Goal: Download file/media

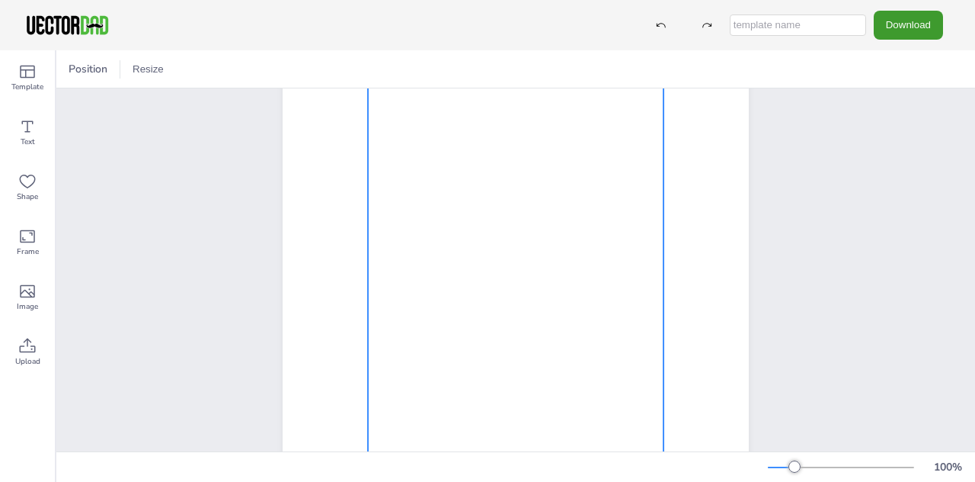
scroll to position [286, 0]
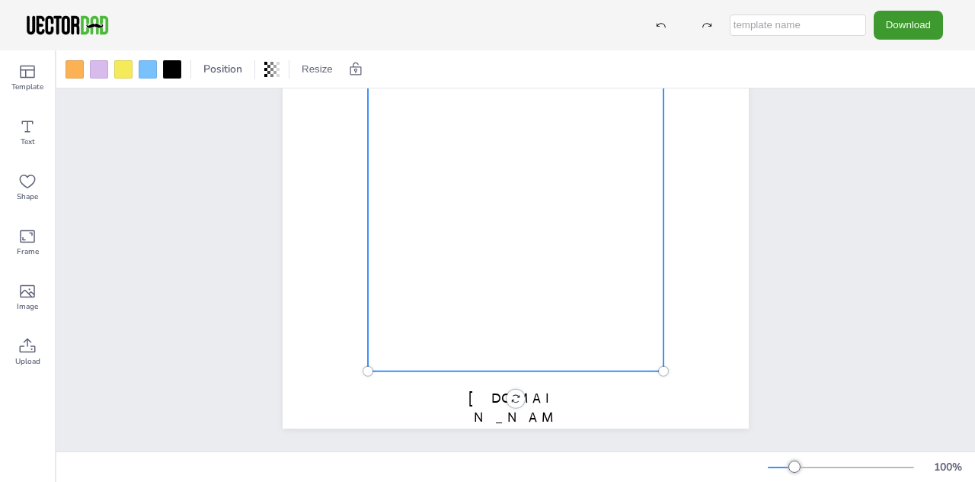
click at [462, 232] on div at bounding box center [516, 139] width 296 height 463
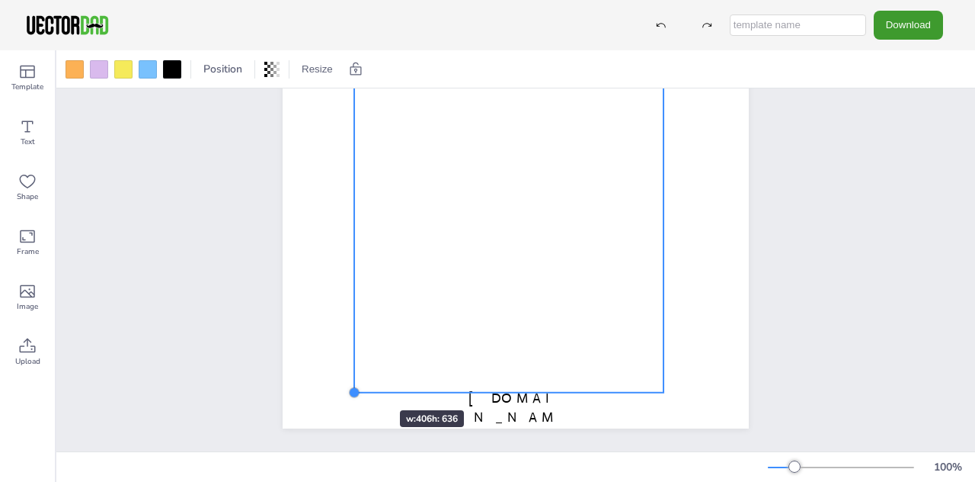
drag, startPoint x: 368, startPoint y: 371, endPoint x: 354, endPoint y: 382, distance: 17.9
click at [354, 382] on div "[DOMAIN_NAME] [US_STATE]" at bounding box center [516, 127] width 466 height 603
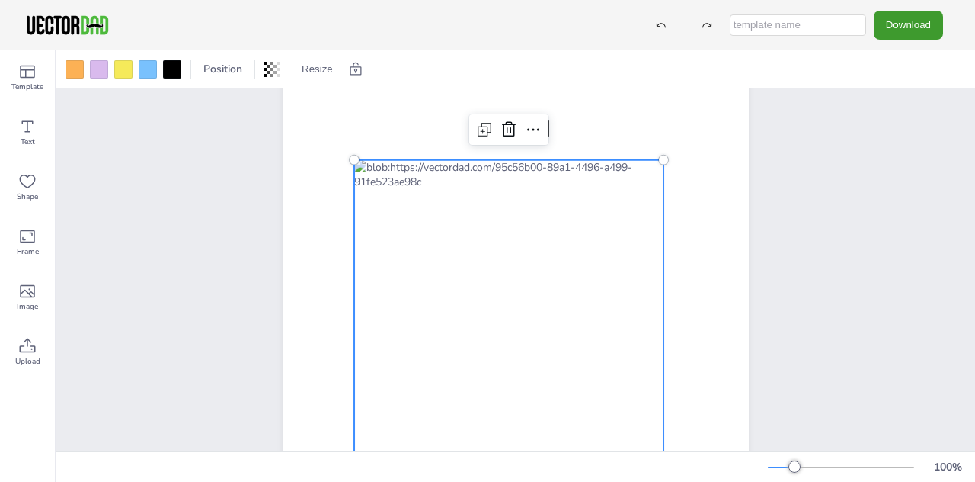
scroll to position [0, 0]
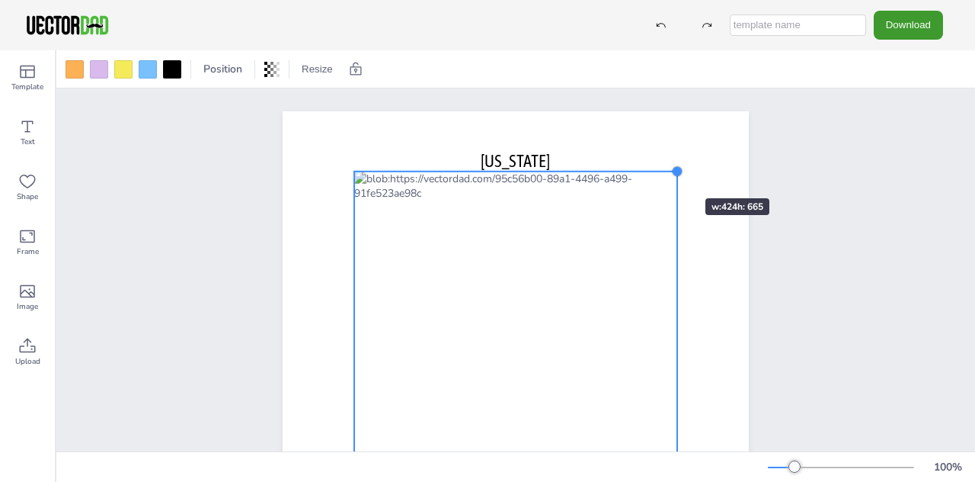
drag, startPoint x: 662, startPoint y: 193, endPoint x: 660, endPoint y: 171, distance: 22.2
click at [660, 171] on div "[DOMAIN_NAME] [US_STATE]" at bounding box center [516, 412] width 466 height 603
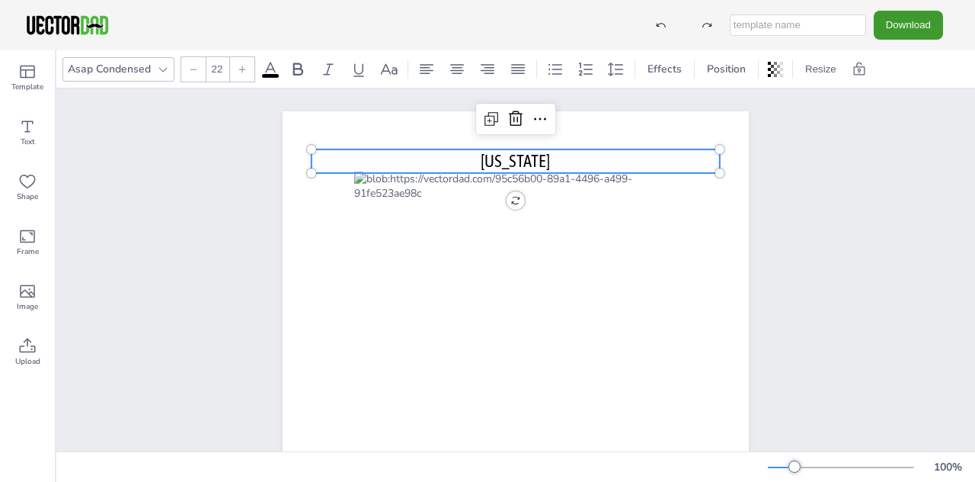
click at [462, 158] on p "[US_STATE]" at bounding box center [516, 161] width 408 height 24
drag, startPoint x: 466, startPoint y: 149, endPoint x: 466, endPoint y: 139, distance: 9.9
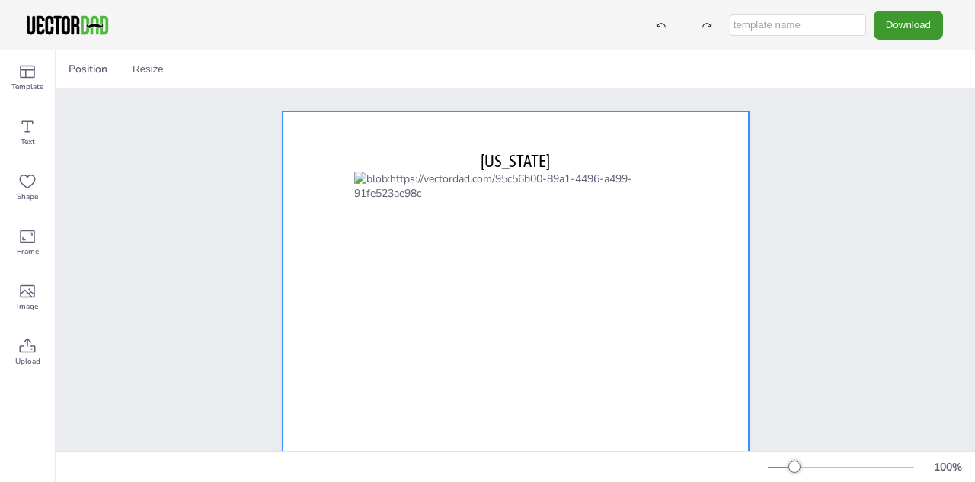
click at [500, 151] on span "[US_STATE]" at bounding box center [515, 161] width 69 height 20
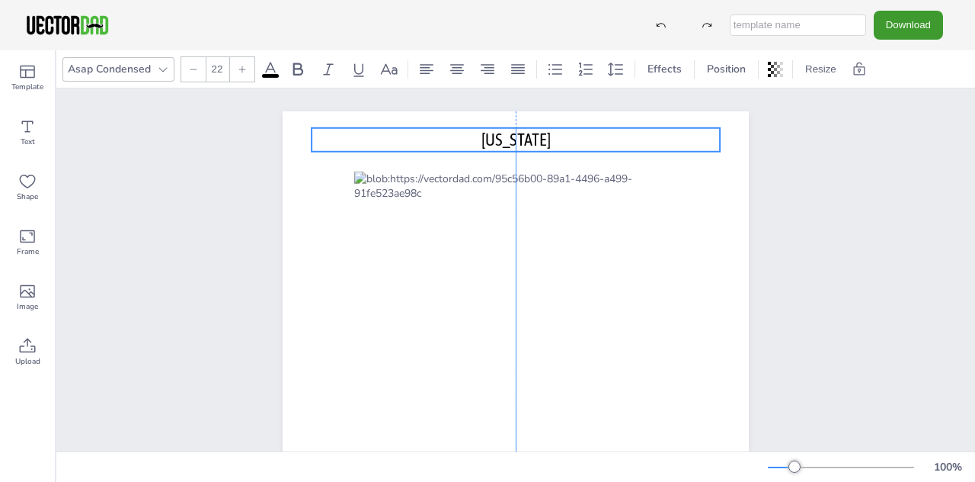
drag, startPoint x: 513, startPoint y: 155, endPoint x: 513, endPoint y: 135, distance: 19.8
click at [513, 135] on span "[US_STATE]" at bounding box center [516, 140] width 69 height 20
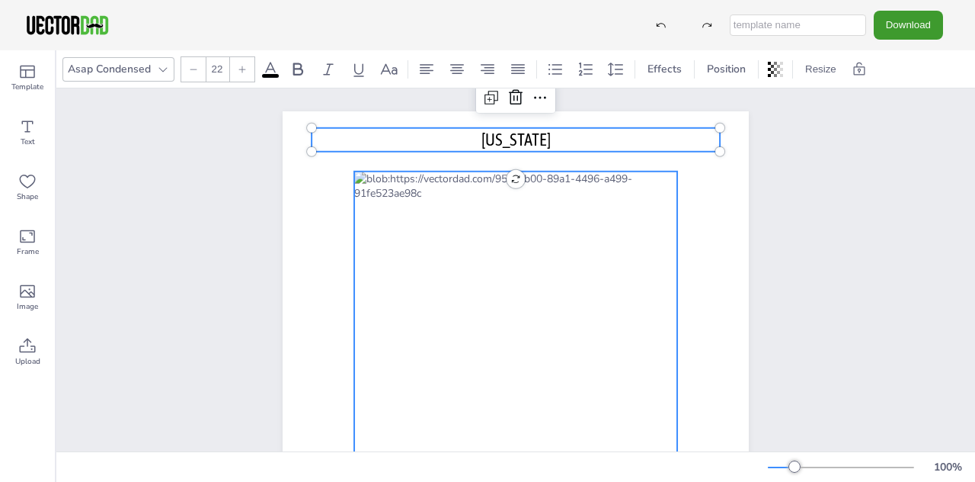
click at [366, 206] on div at bounding box center [515, 424] width 323 height 507
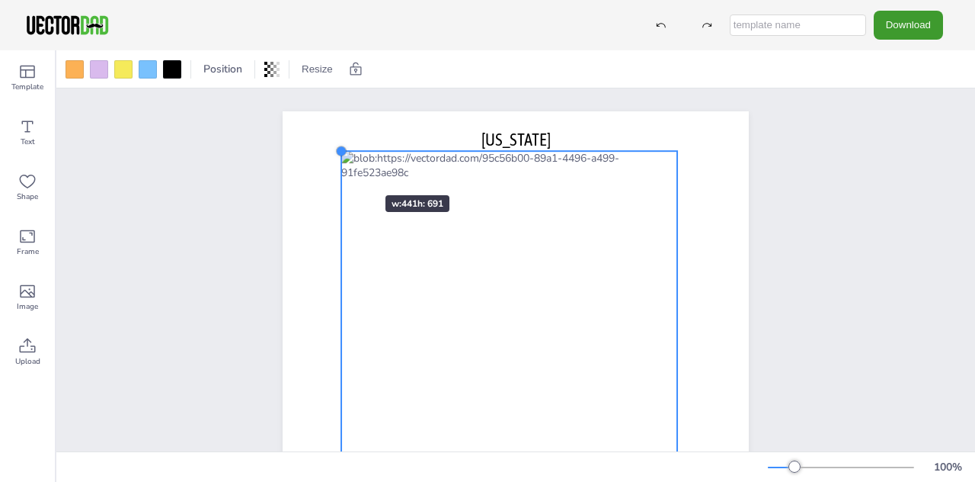
drag, startPoint x: 353, startPoint y: 169, endPoint x: 340, endPoint y: 168, distance: 13.0
click at [340, 168] on div "[DOMAIN_NAME] [US_STATE]" at bounding box center [516, 412] width 466 height 603
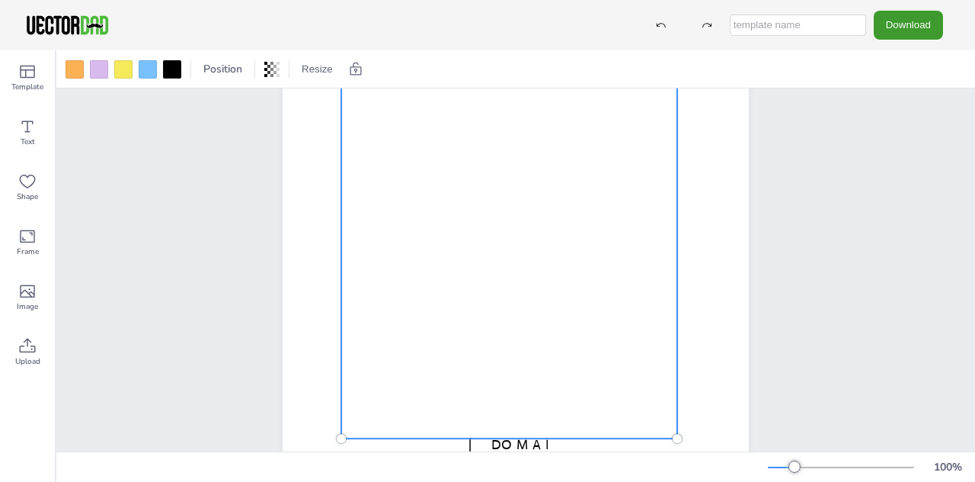
scroll to position [286, 0]
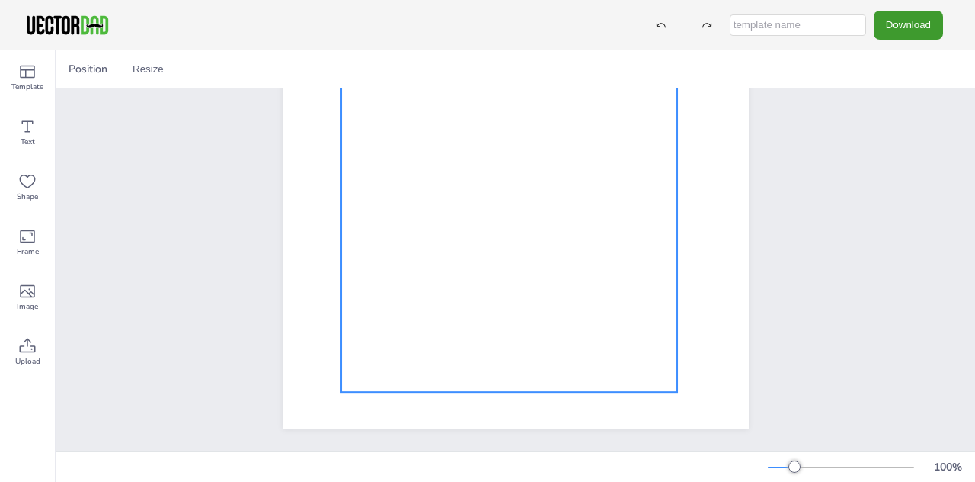
click at [534, 323] on div at bounding box center [509, 128] width 336 height 526
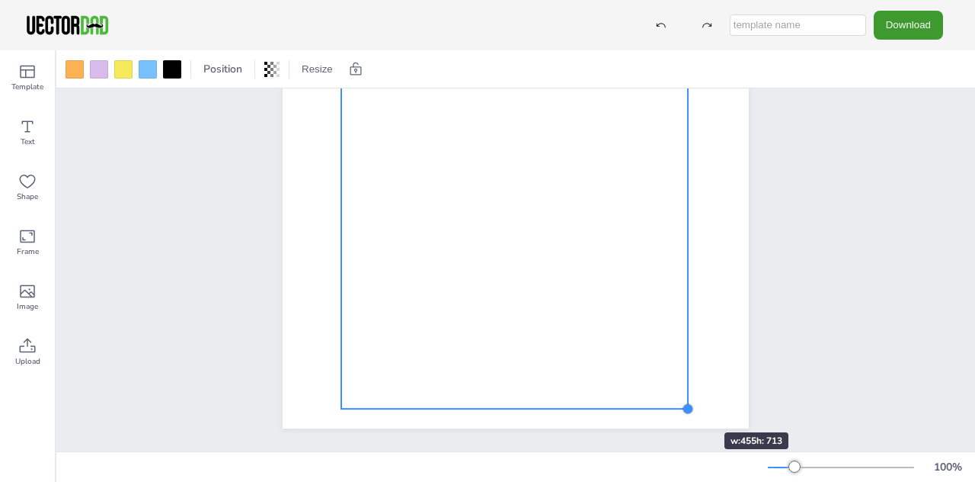
drag, startPoint x: 674, startPoint y: 388, endPoint x: 679, endPoint y: 405, distance: 17.6
click at [679, 405] on div "[US_STATE]" at bounding box center [516, 127] width 466 height 603
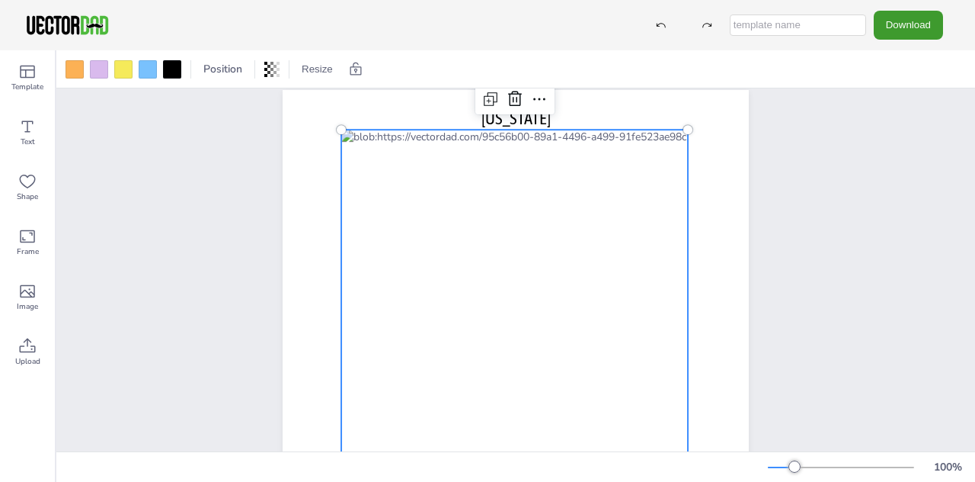
scroll to position [0, 0]
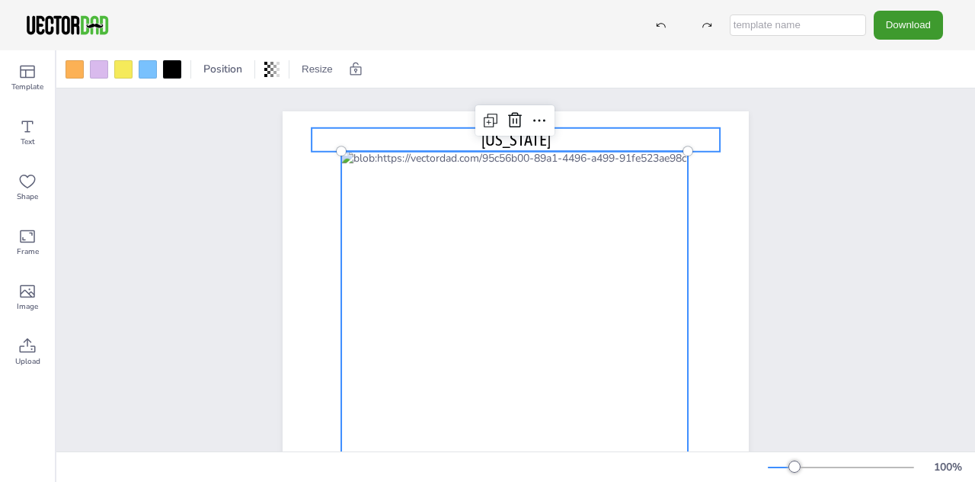
click at [534, 136] on span "[US_STATE]" at bounding box center [516, 140] width 69 height 20
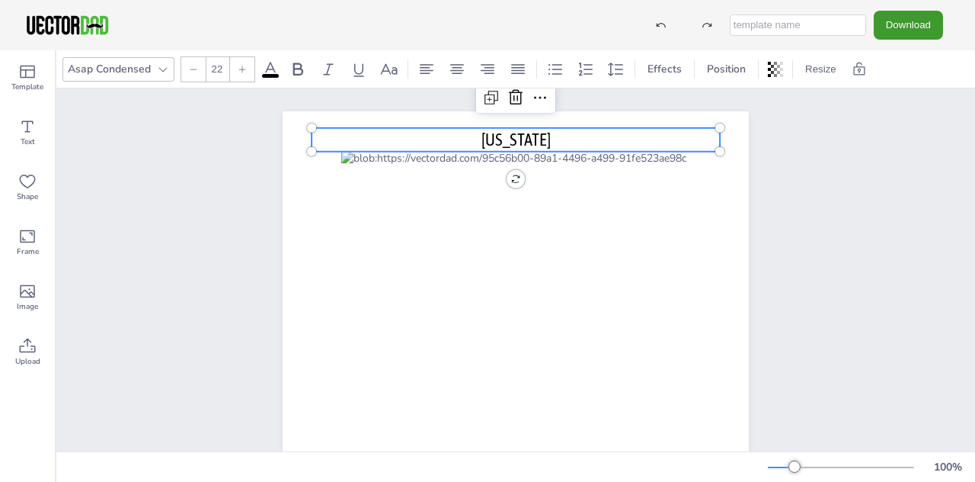
click at [511, 136] on span "[US_STATE]" at bounding box center [516, 140] width 69 height 20
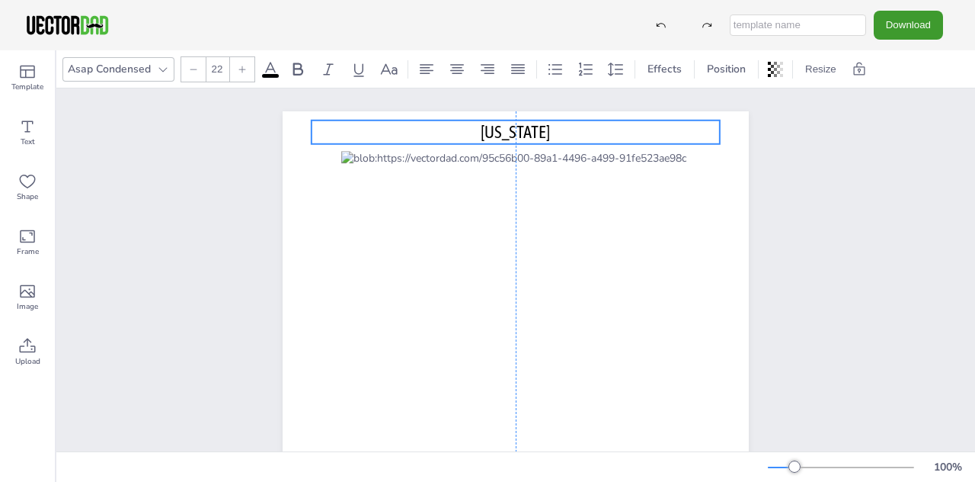
click at [405, 128] on p "[US_STATE]" at bounding box center [516, 132] width 408 height 24
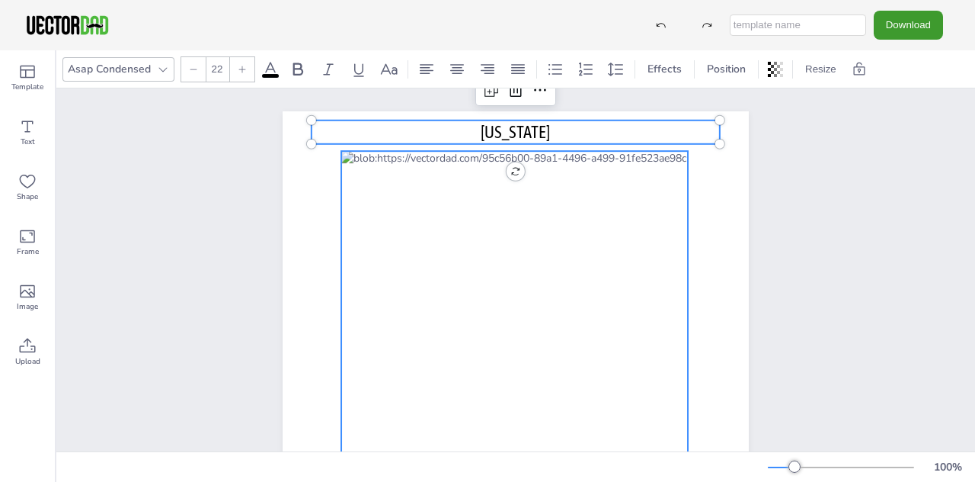
click at [407, 201] on div at bounding box center [514, 422] width 347 height 543
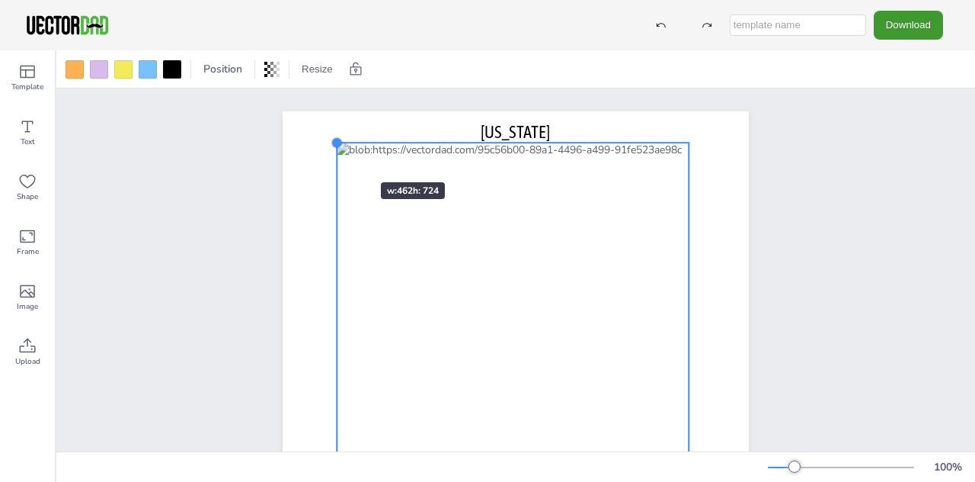
click at [335, 155] on div "[US_STATE]" at bounding box center [516, 412] width 466 height 603
click at [28, 245] on icon at bounding box center [27, 236] width 18 height 18
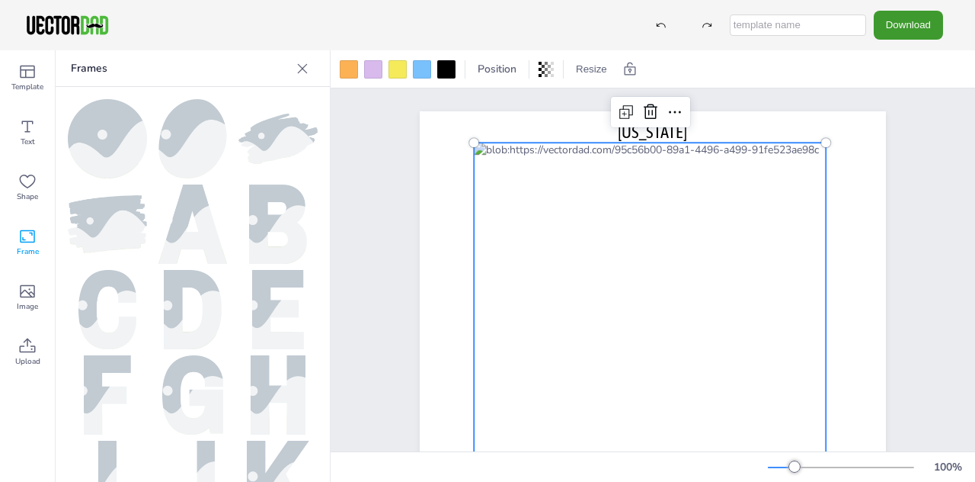
click at [301, 66] on icon at bounding box center [302, 68] width 15 height 15
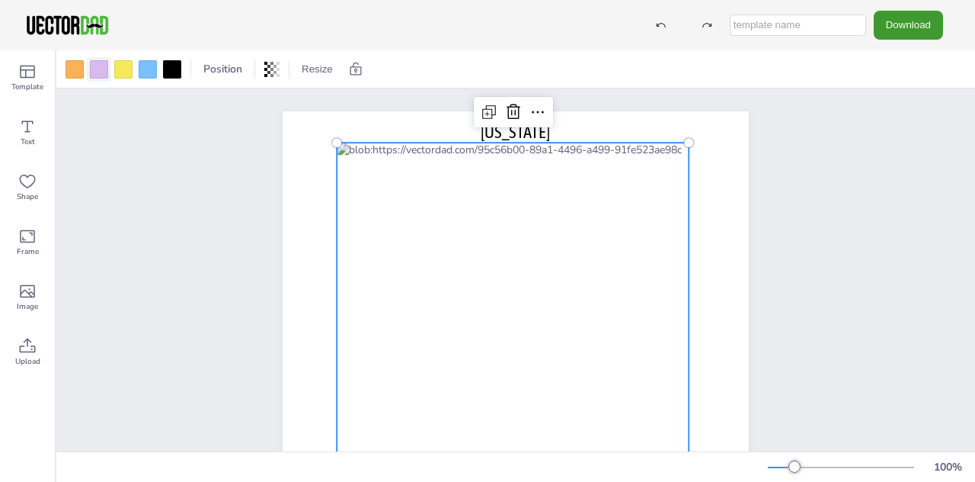
click at [104, 72] on div at bounding box center [99, 69] width 18 height 18
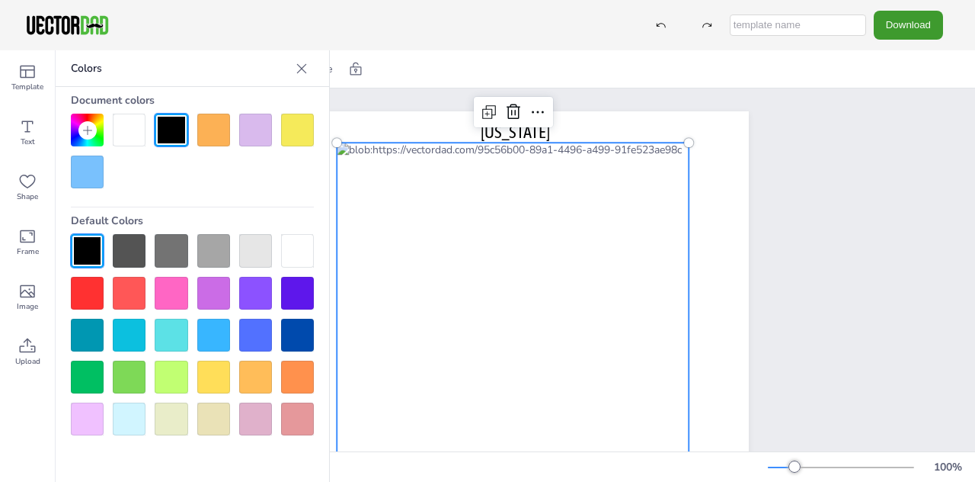
click at [307, 35] on div "Download" at bounding box center [487, 25] width 975 height 50
click at [301, 70] on icon at bounding box center [301, 68] width 15 height 15
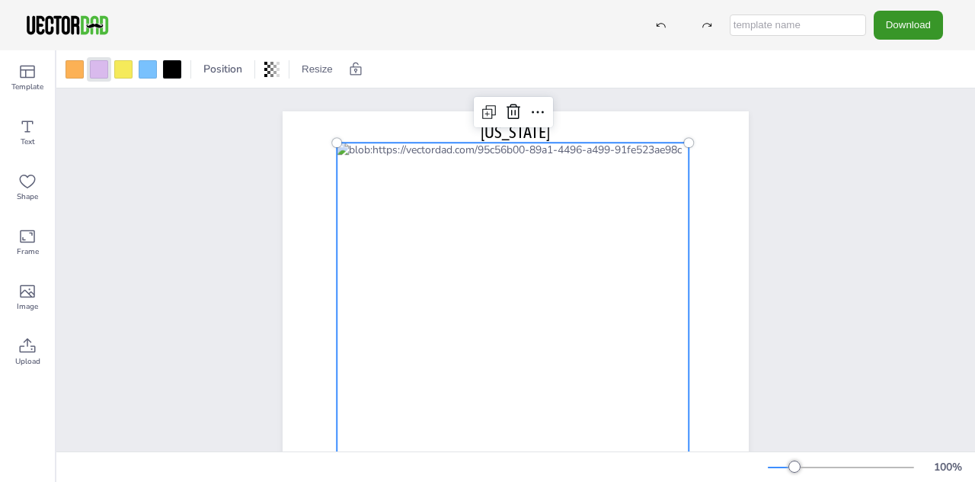
click at [910, 27] on button "Download" at bounding box center [908, 25] width 69 height 28
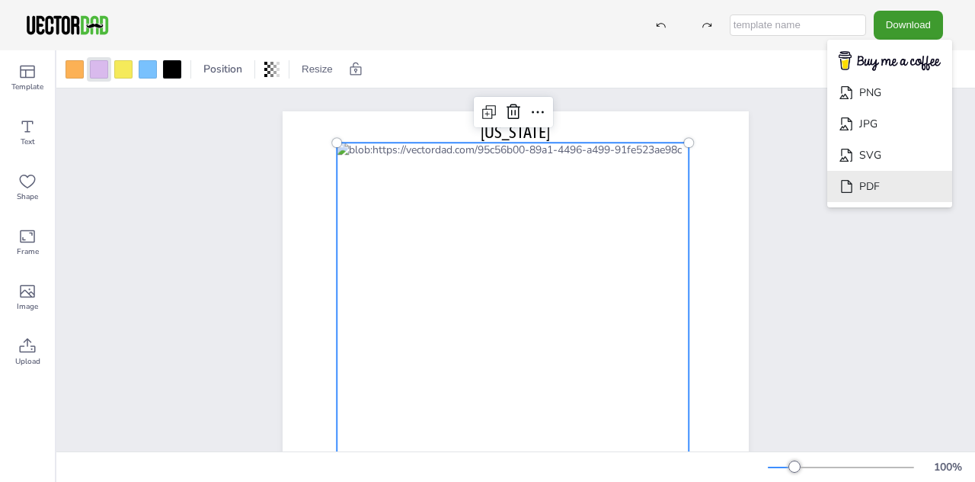
click at [889, 185] on li "PDF" at bounding box center [889, 186] width 125 height 31
